Goal: Use online tool/utility

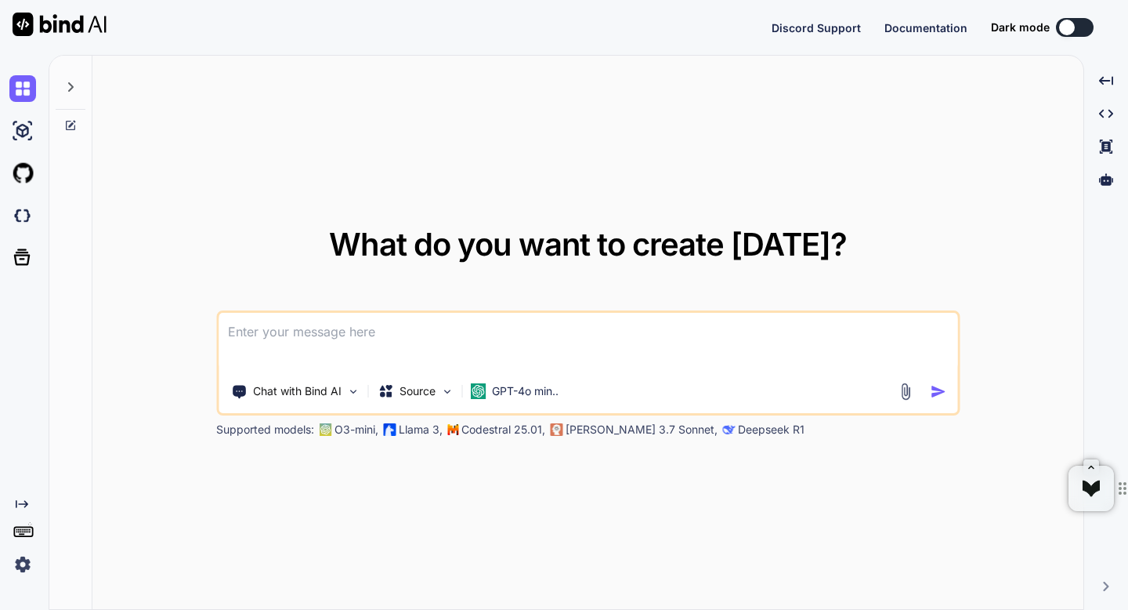
click at [19, 568] on img at bounding box center [22, 564] width 27 height 27
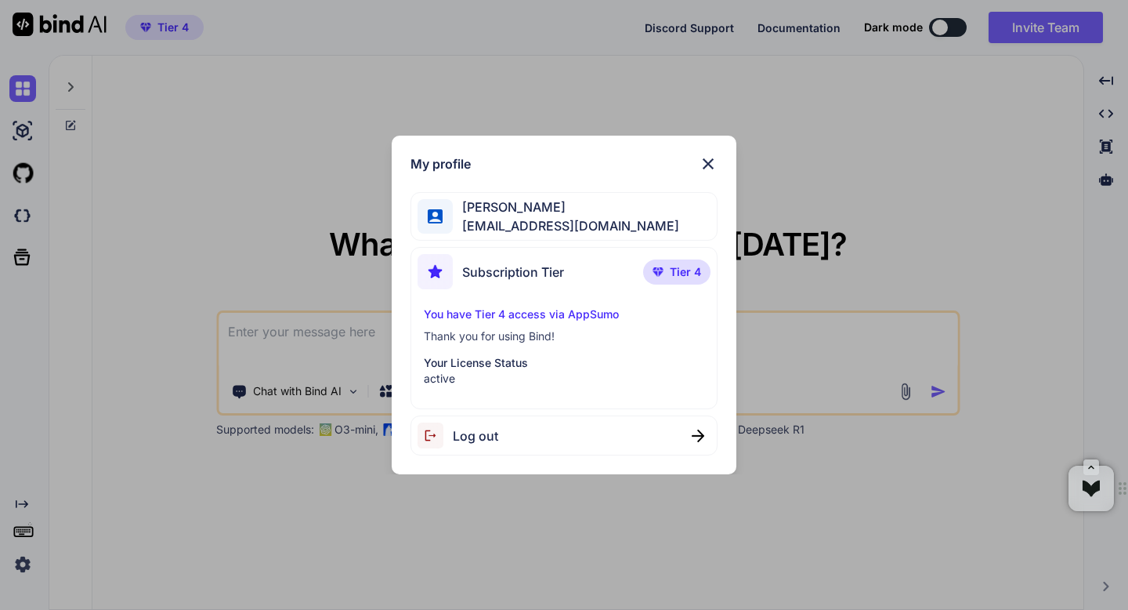
click at [19, 568] on div "My profile Adrian Wheatley amf4life@hotmail.com Subscription Tier Tier 4 You ha…" at bounding box center [564, 305] width 1128 height 610
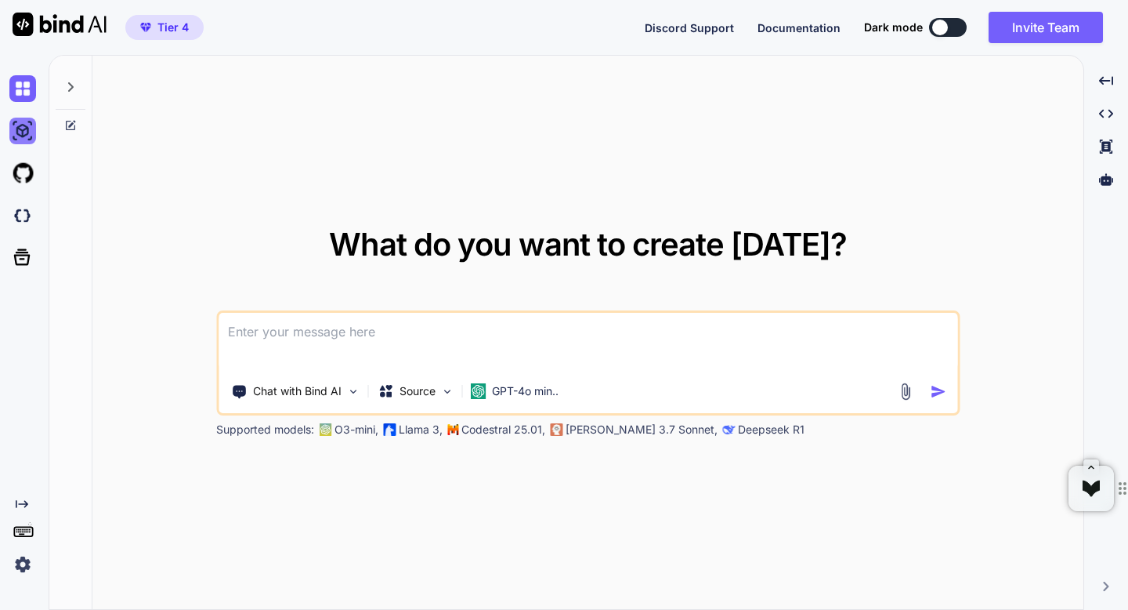
click at [29, 139] on img at bounding box center [22, 131] width 27 height 27
type textarea "x"
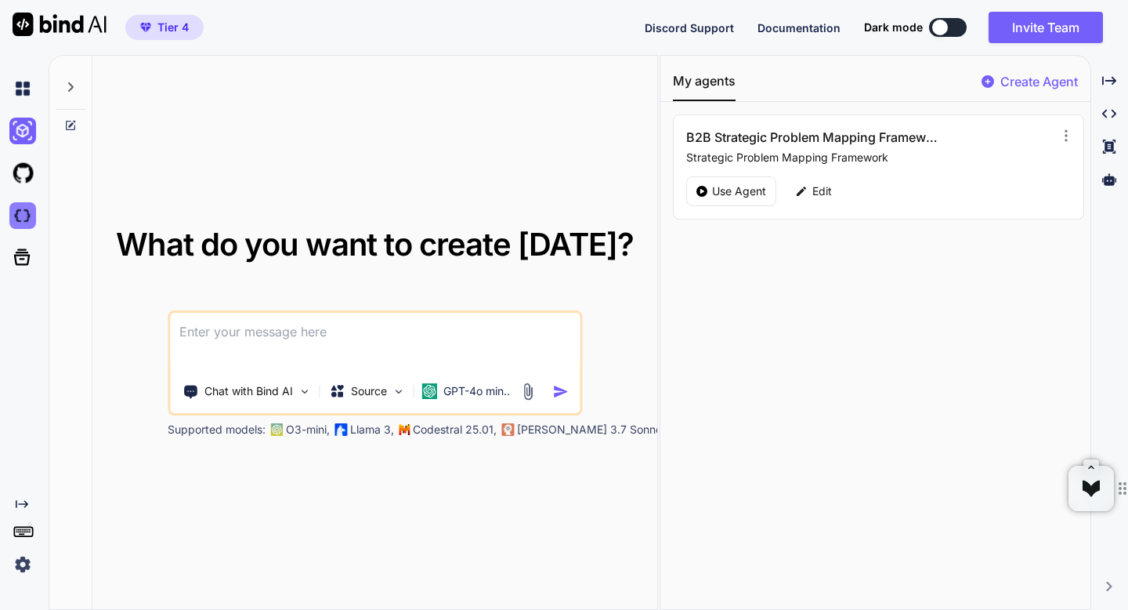
click at [26, 208] on img at bounding box center [22, 215] width 27 height 27
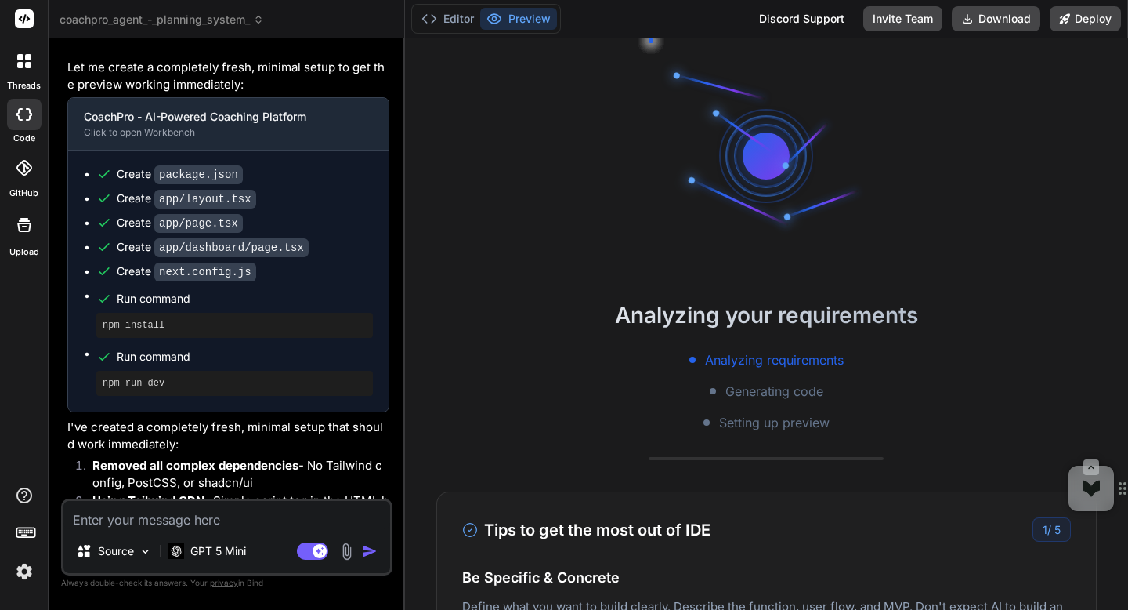
scroll to position [15, 0]
click at [197, 29] on header "coachpro_agent_-_planning_system_ Created with Pixso." at bounding box center [227, 19] width 357 height 38
click at [196, 22] on span "coachpro_agent_-_planning_system_" at bounding box center [162, 20] width 205 height 16
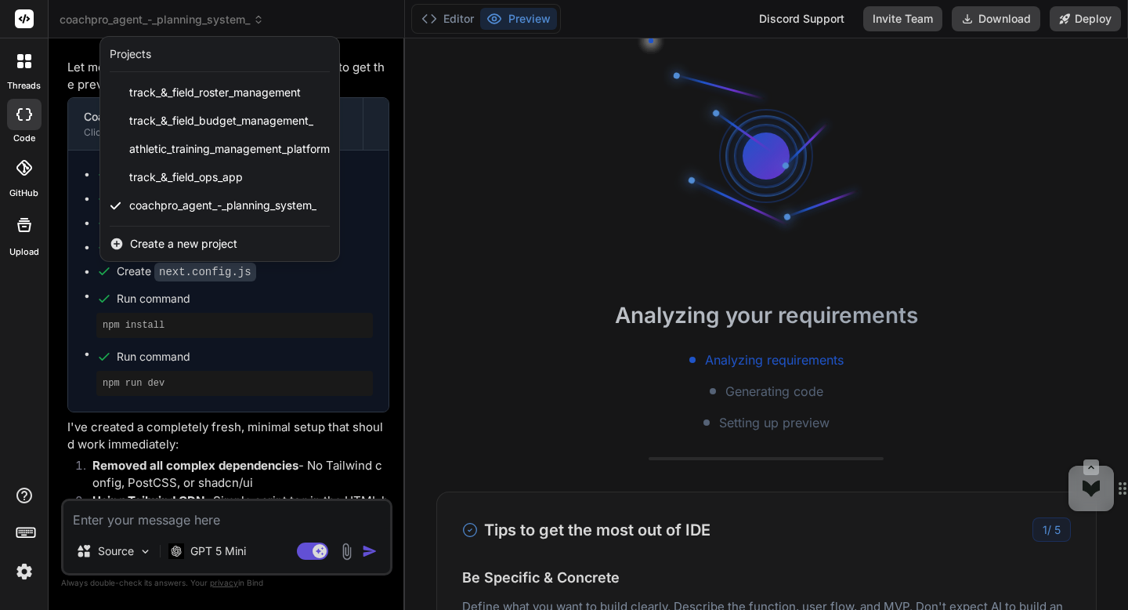
click at [196, 22] on div at bounding box center [564, 305] width 1128 height 610
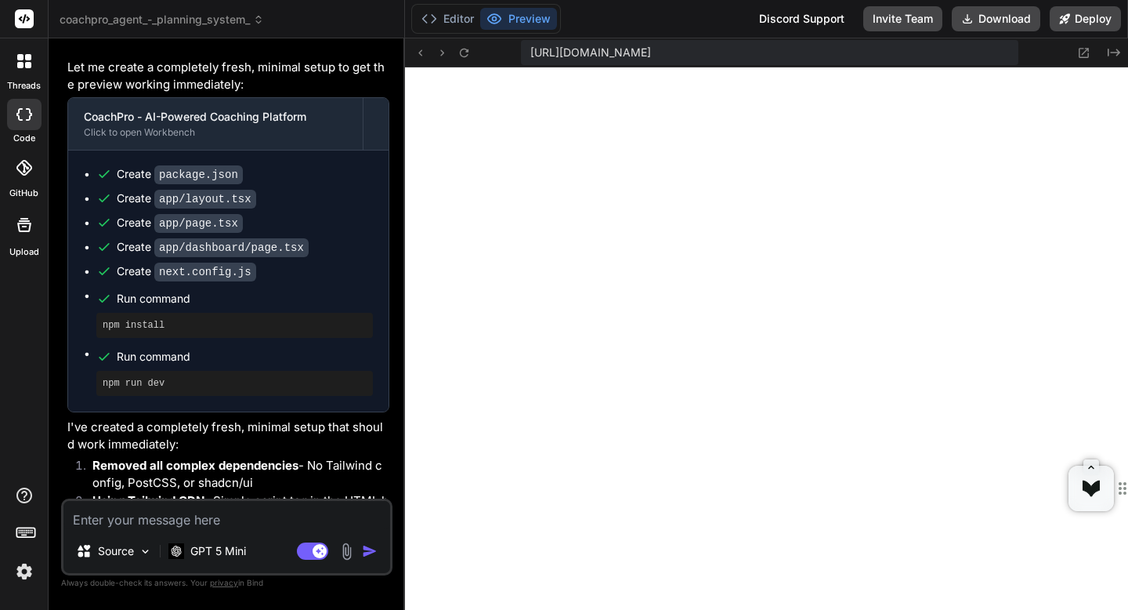
scroll to position [372, 0]
type textarea "x"
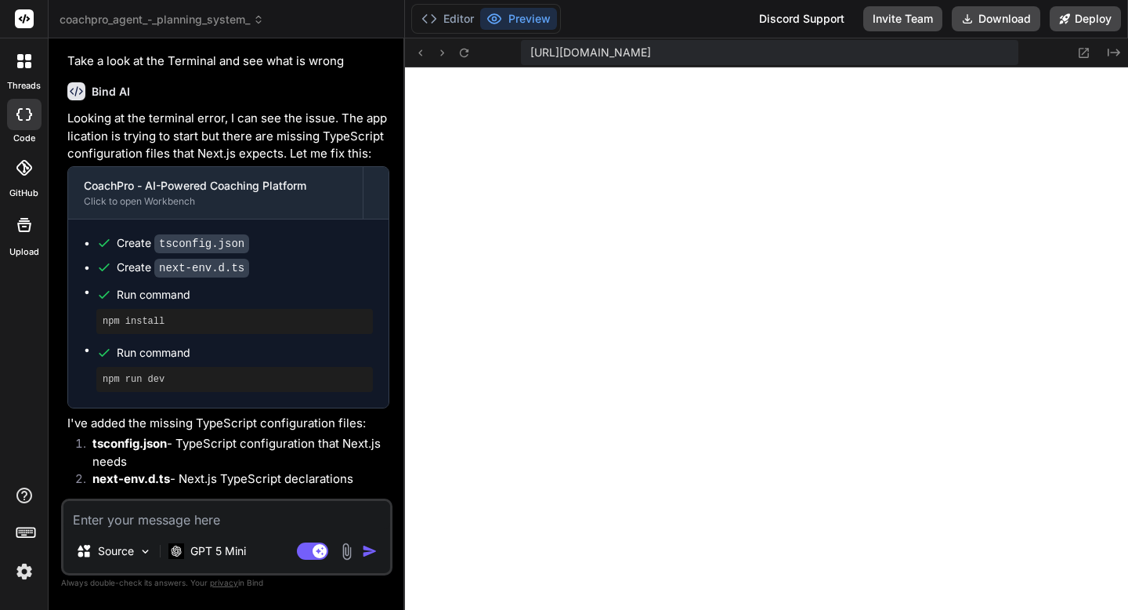
scroll to position [790, 0]
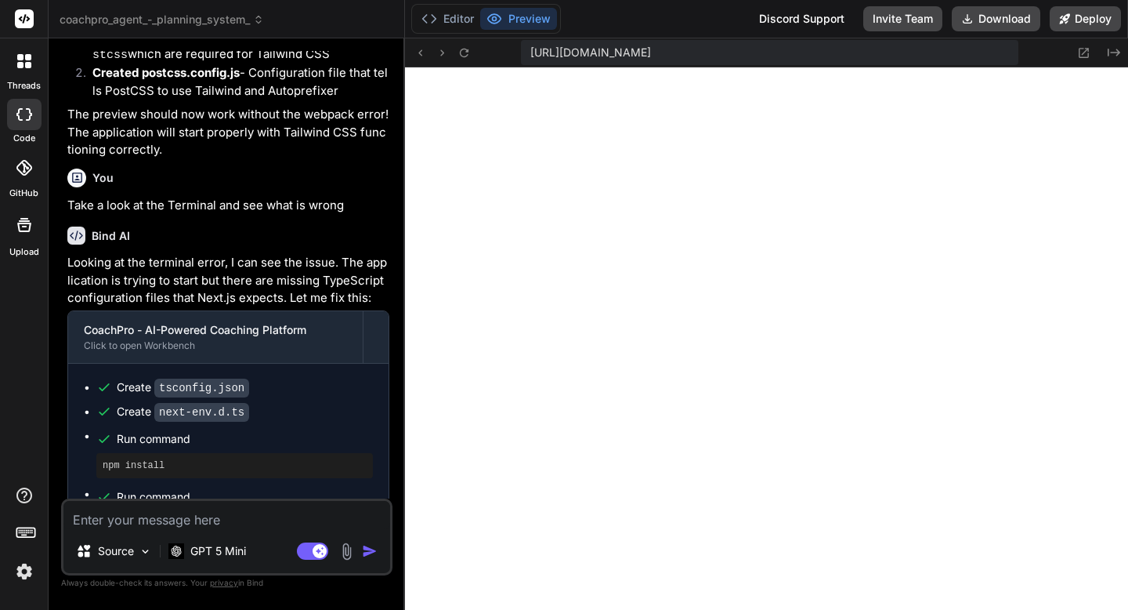
click at [219, 22] on span "coachpro_agent_-_planning_system_" at bounding box center [162, 20] width 205 height 16
